Goal: Task Accomplishment & Management: Manage account settings

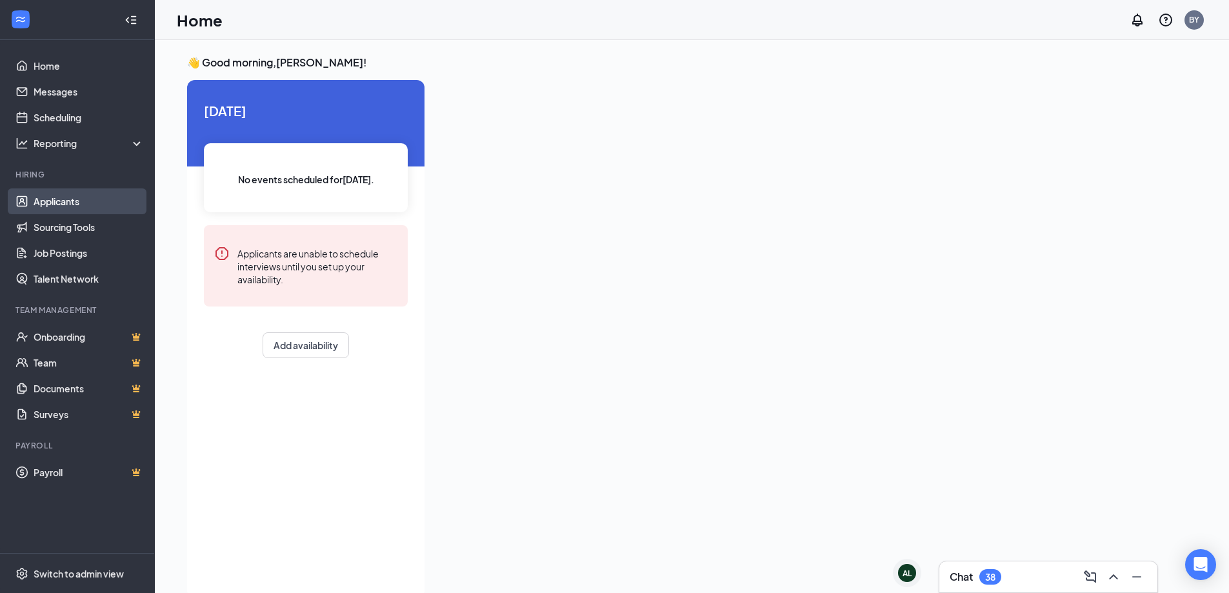
click at [68, 201] on link "Applicants" at bounding box center [89, 201] width 110 height 26
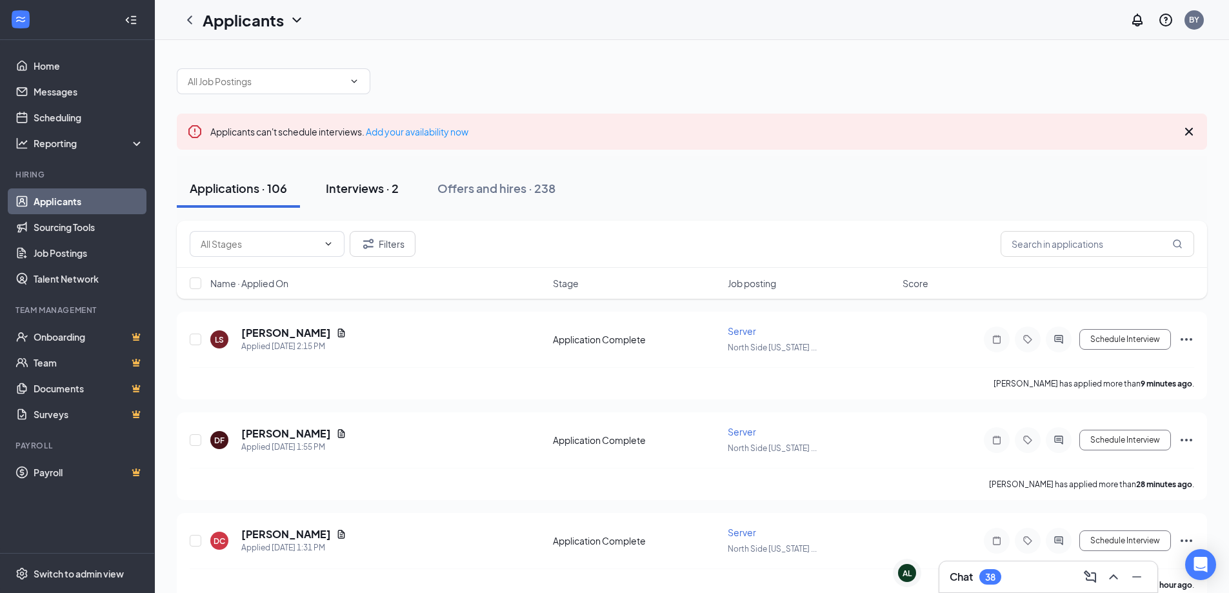
click at [343, 192] on div "Interviews · 2" at bounding box center [362, 188] width 73 height 16
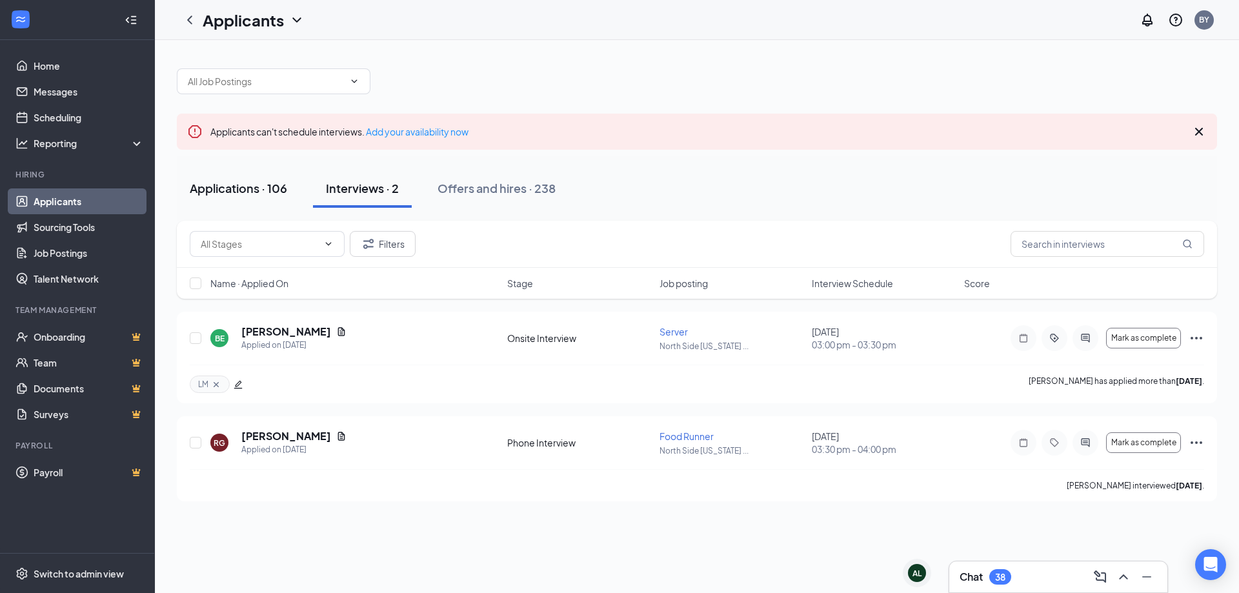
click at [241, 196] on div "Applications · 106" at bounding box center [238, 188] width 97 height 16
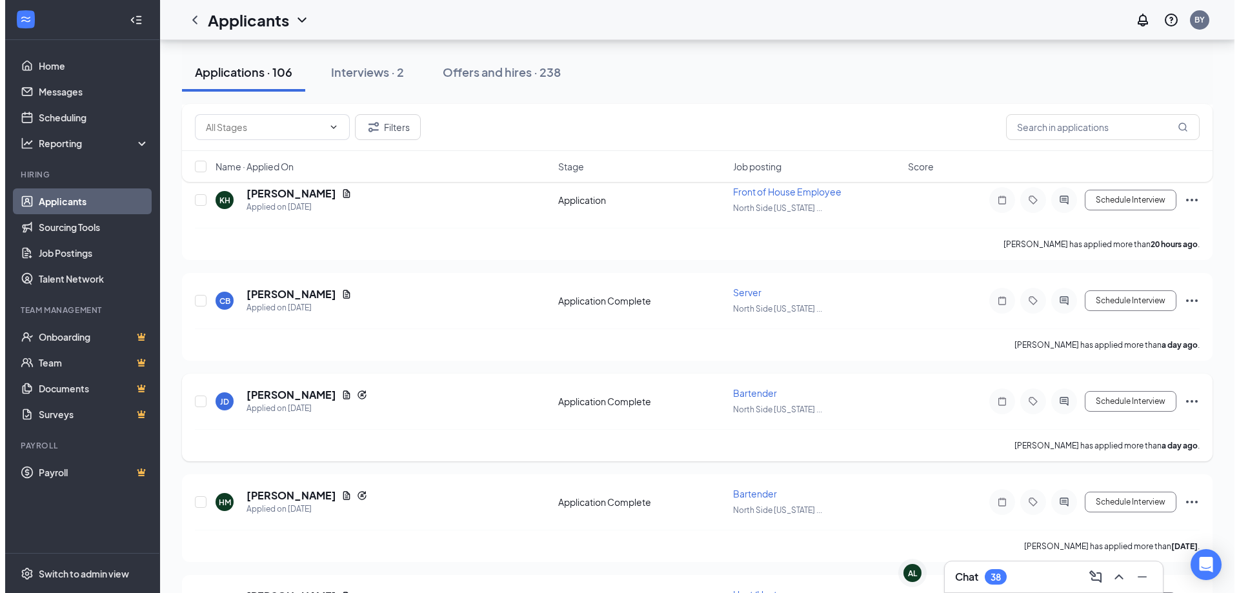
scroll to position [1484, 0]
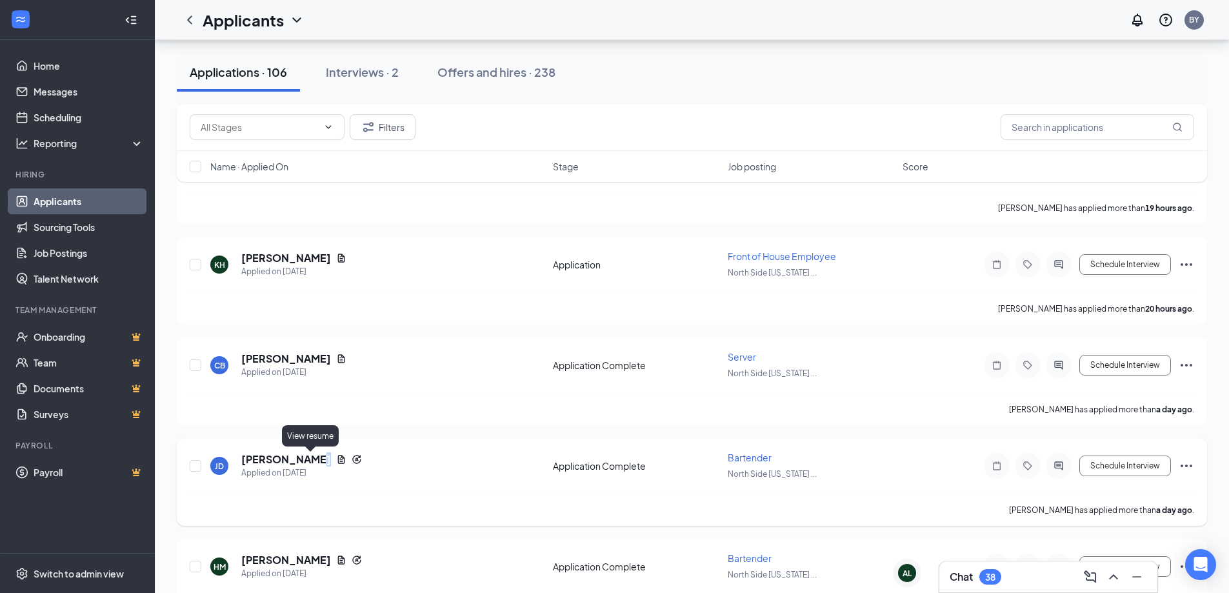
click at [336, 462] on icon "Document" at bounding box center [341, 459] width 10 height 10
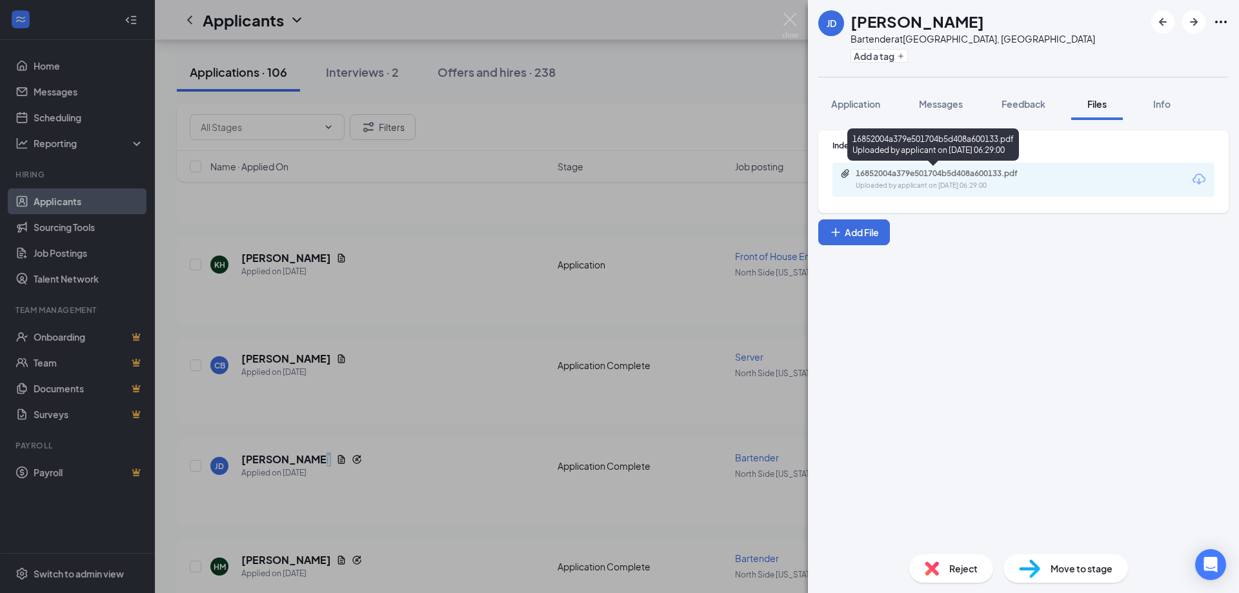
click at [995, 184] on div "Uploaded by applicant on [DATE] 06:29:00" at bounding box center [953, 186] width 194 height 10
click at [687, 76] on div "[PERSON_NAME] Bartender at [GEOGRAPHIC_DATA], IN Add a tag Application Messages…" at bounding box center [619, 296] width 1239 height 593
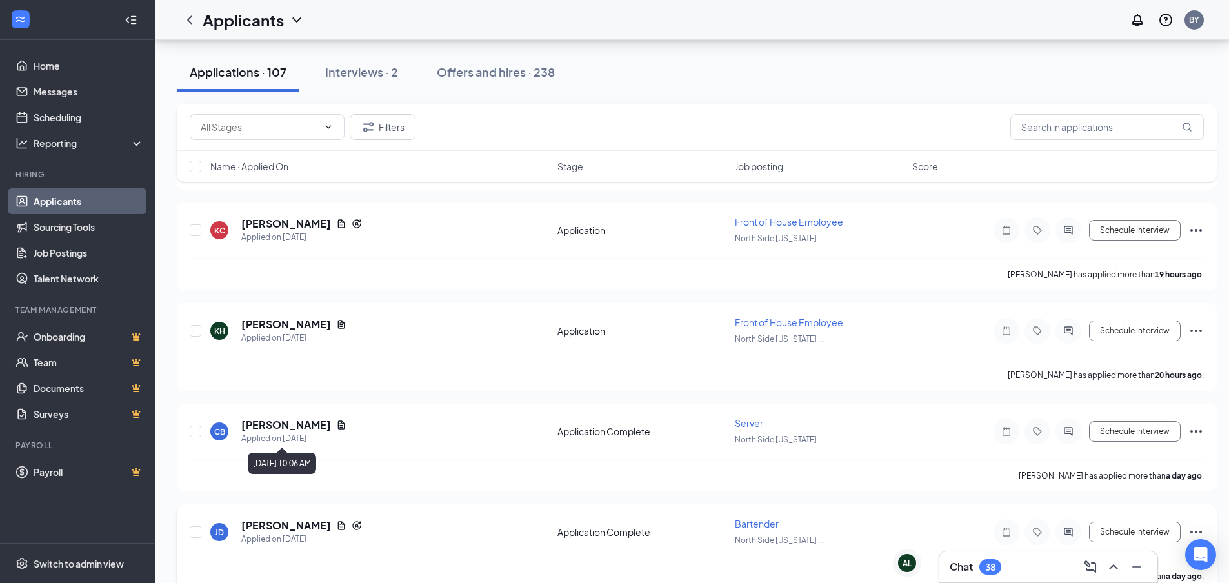
scroll to position [1549, 0]
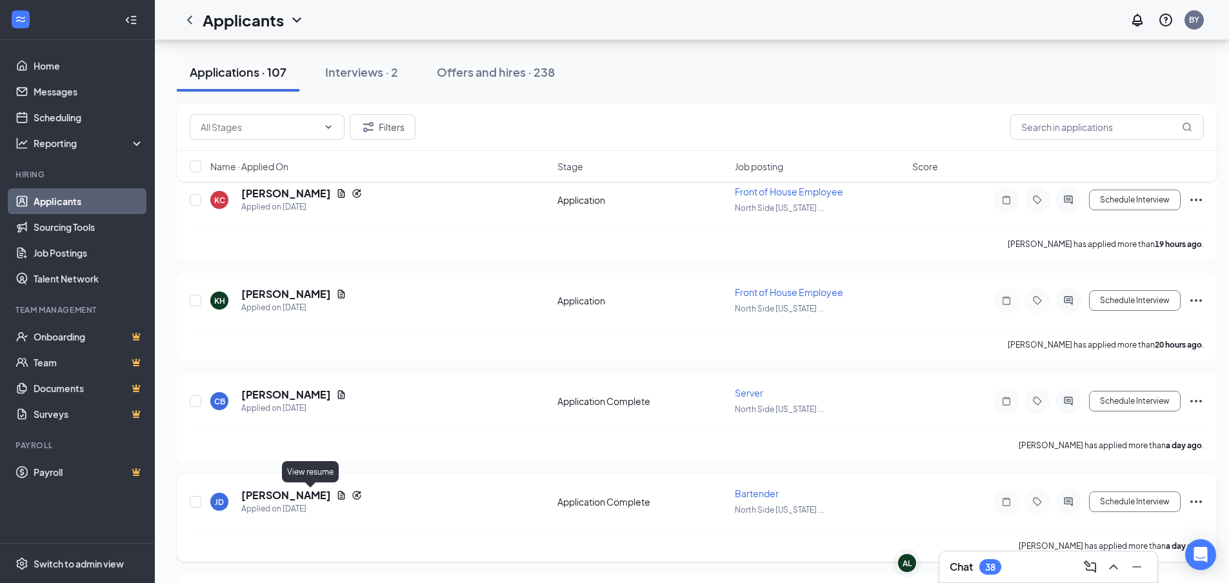
click at [338, 498] on icon "Document" at bounding box center [341, 495] width 7 height 8
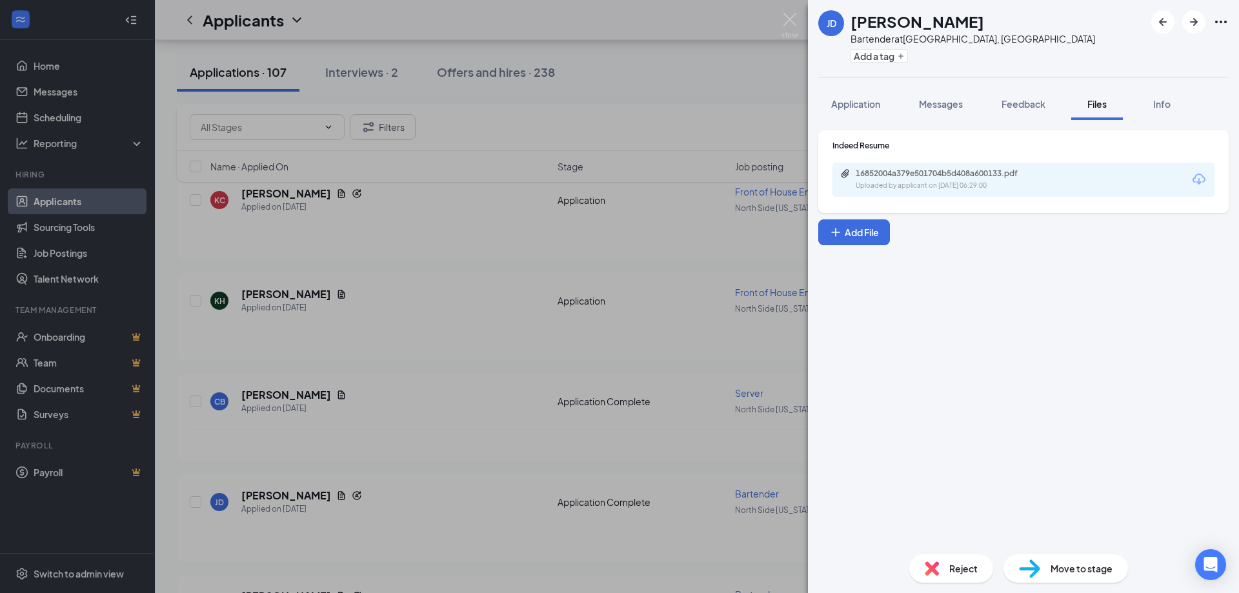
click at [904, 191] on div "16852004a379e501704b5d408a600133.pdf Uploaded by applicant on [DATE] 06:29:00" at bounding box center [1023, 180] width 382 height 34
click at [918, 177] on div "16852004a379e501704b5d408a600133.pdf" at bounding box center [946, 173] width 181 height 10
click at [641, 83] on div "[PERSON_NAME] Bartender at [GEOGRAPHIC_DATA], IN Add a tag Application Messages…" at bounding box center [619, 296] width 1239 height 593
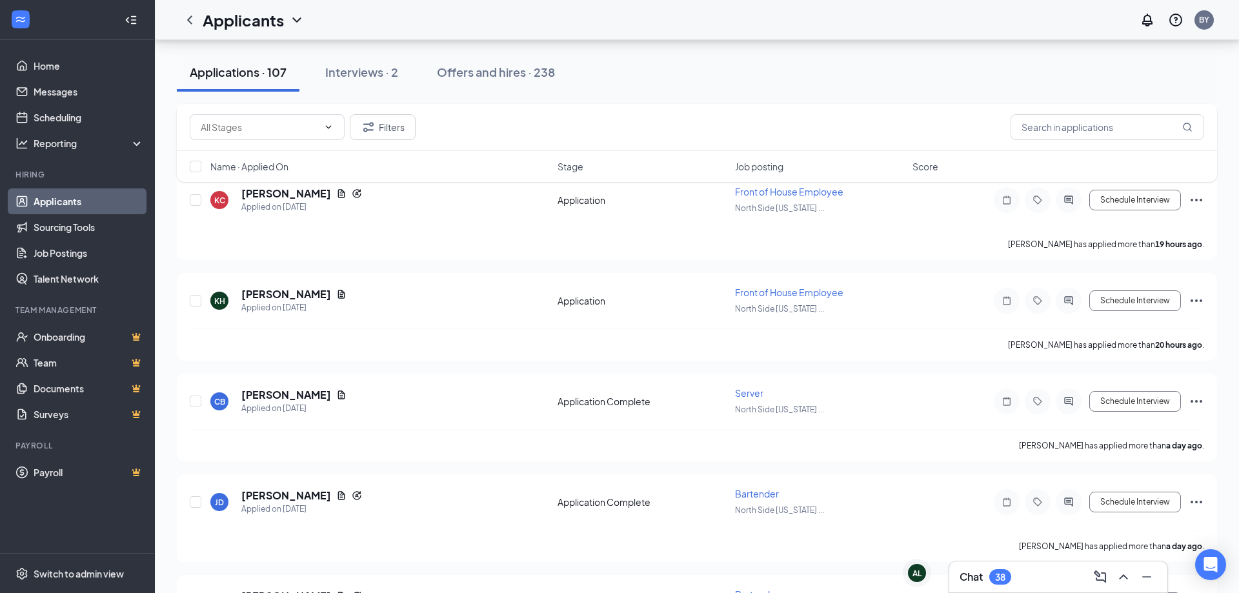
click at [628, 66] on div "Applications · 107 Interviews · 2 Offers and hires · 238" at bounding box center [697, 72] width 1040 height 39
